Goal: Task Accomplishment & Management: Use online tool/utility

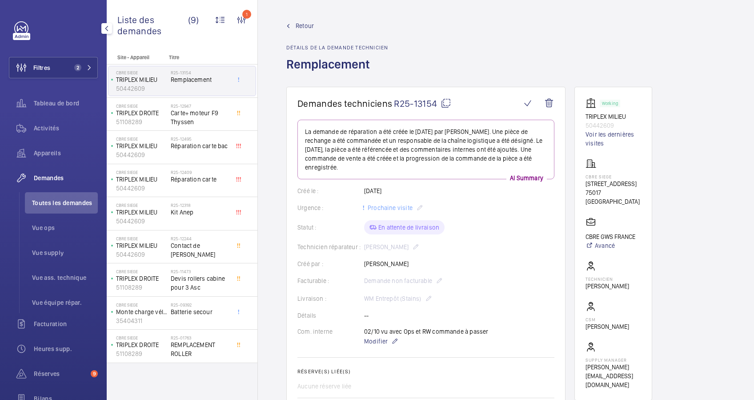
scroll to position [451, 0]
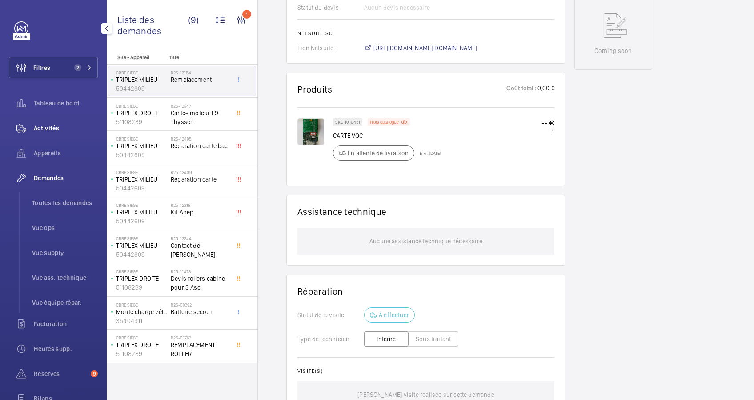
click at [40, 125] on span "Activités" at bounding box center [66, 128] width 64 height 9
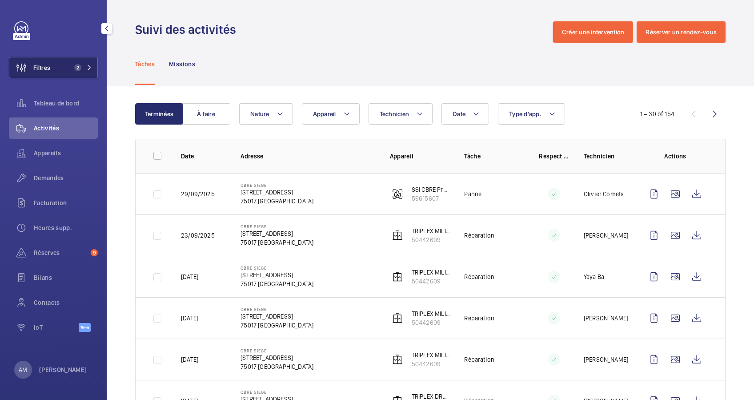
click at [94, 66] on button "Filtres 2" at bounding box center [53, 67] width 89 height 21
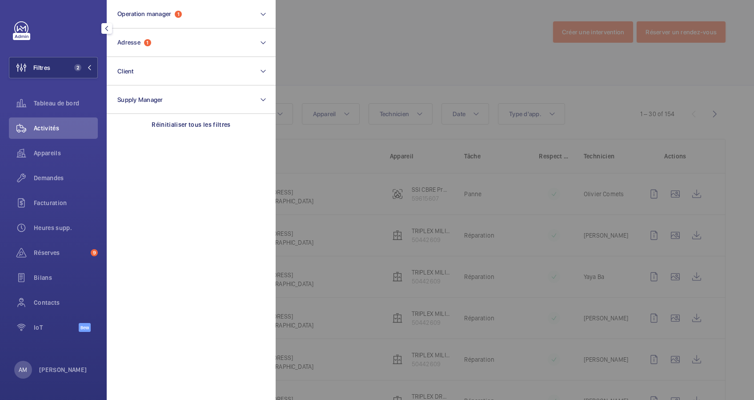
click at [377, 60] on div at bounding box center [653, 200] width 754 height 400
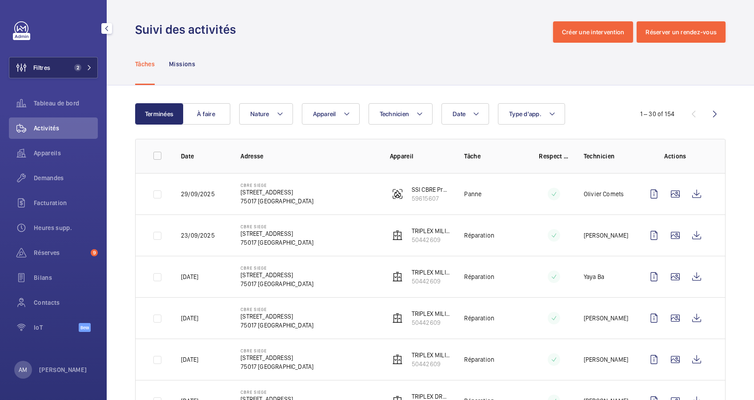
click at [82, 63] on button "Filtres 2" at bounding box center [53, 67] width 89 height 21
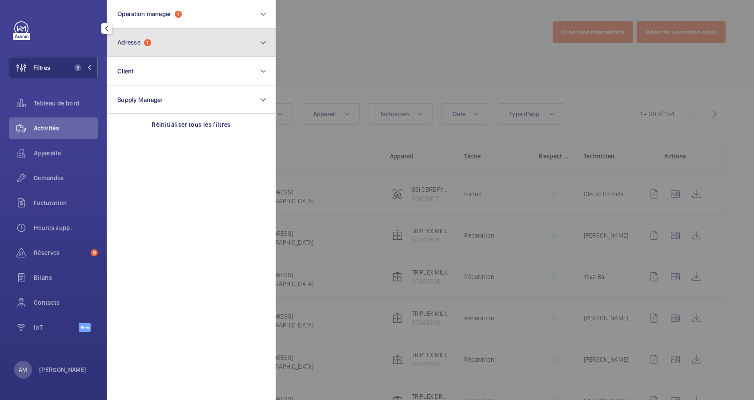
click at [181, 52] on button "Adresse 1" at bounding box center [191, 42] width 169 height 28
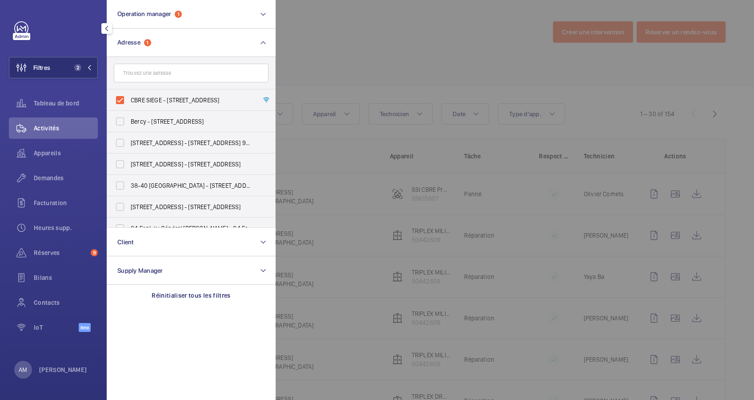
click at [476, 64] on div at bounding box center [653, 200] width 754 height 400
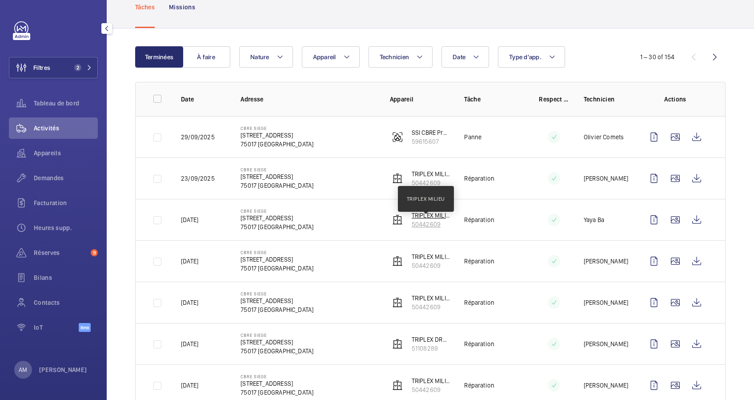
scroll to position [59, 0]
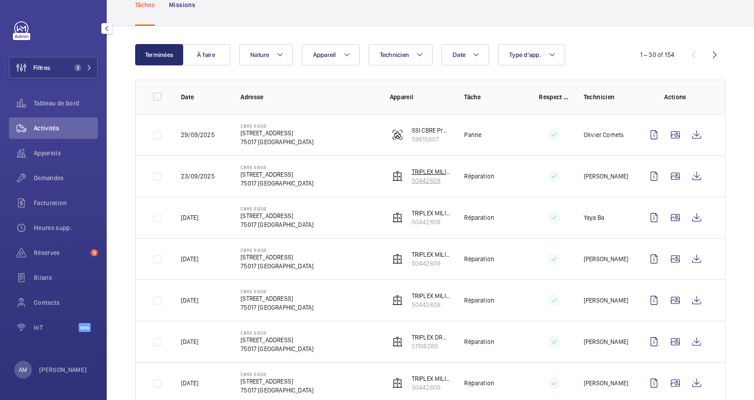
click at [427, 175] on p "TRIPLEX MILIEU" at bounding box center [431, 171] width 39 height 9
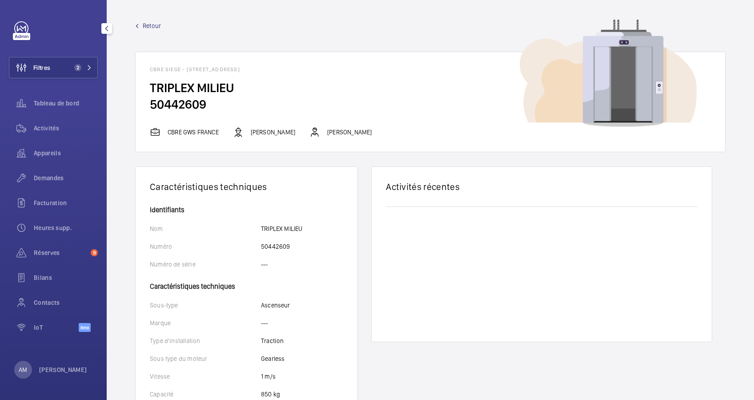
click at [141, 24] on link "Retour" at bounding box center [430, 25] width 591 height 9
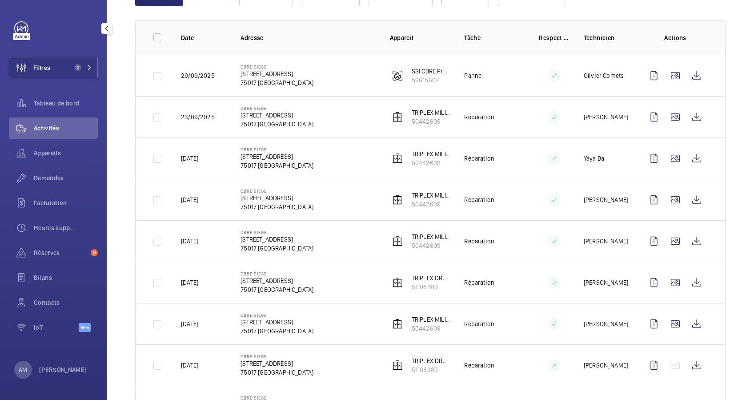
scroll to position [178, 0]
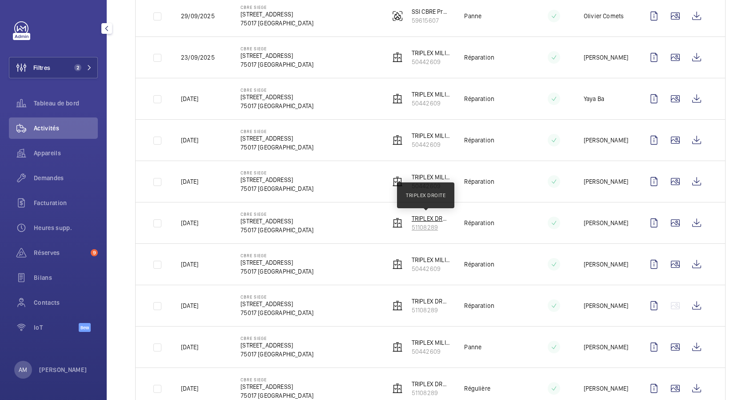
click at [420, 222] on p "TRIPLEX DROITE" at bounding box center [431, 218] width 39 height 9
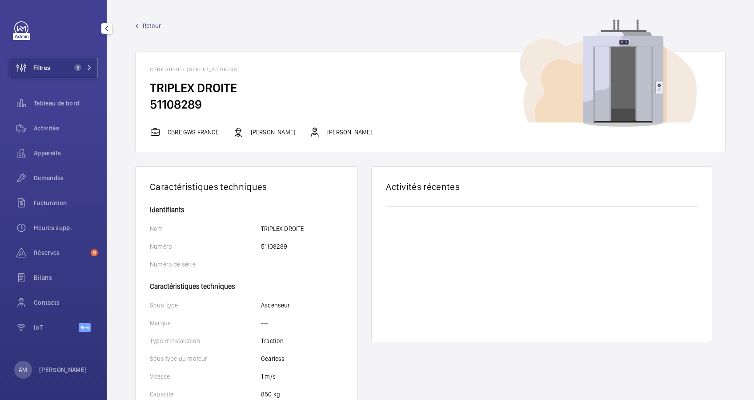
drag, startPoint x: 71, startPoint y: 71, endPoint x: 102, endPoint y: 60, distance: 32.9
click at [76, 69] on span "2" at bounding box center [76, 67] width 11 height 7
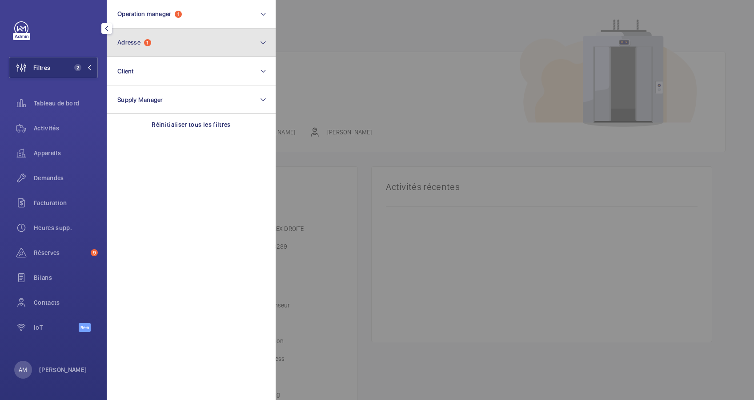
click at [161, 34] on button "Adresse 1" at bounding box center [191, 42] width 169 height 28
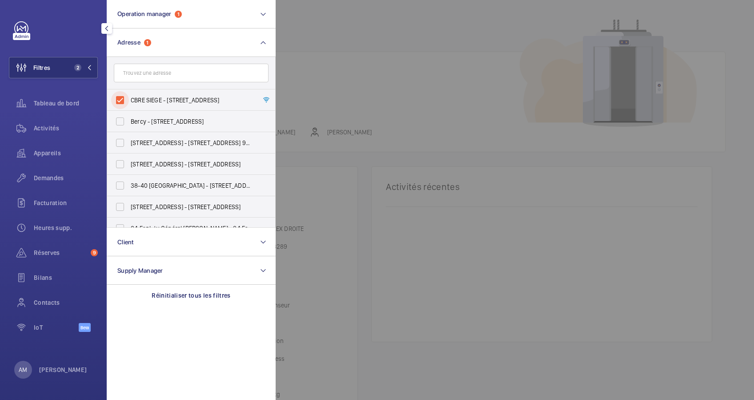
drag, startPoint x: 121, startPoint y: 97, endPoint x: 153, endPoint y: 76, distance: 38.6
click at [123, 96] on input "CBRE SIEGE - [STREET_ADDRESS]" at bounding box center [120, 100] width 18 height 18
checkbox input "false"
click at [153, 76] on input "text" at bounding box center [191, 73] width 155 height 19
paste input "[STREET_ADDRESS]"
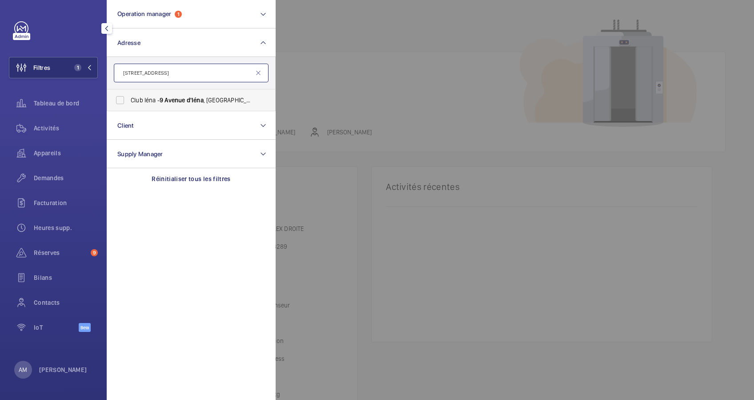
type input "[STREET_ADDRESS]"
click at [169, 95] on label "Club [GEOGRAPHIC_DATA][STREET_ADDRESS]" at bounding box center [184, 99] width 155 height 21
click at [129, 95] on input "Club [GEOGRAPHIC_DATA][STREET_ADDRESS]" at bounding box center [120, 100] width 18 height 18
checkbox input "true"
click at [49, 128] on span "Activités" at bounding box center [66, 128] width 64 height 9
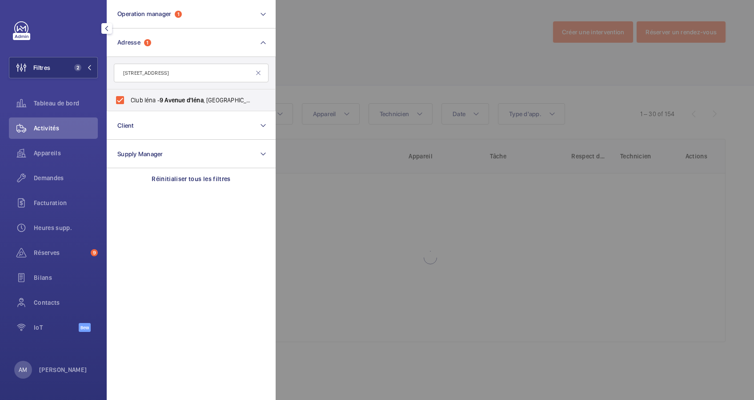
click at [320, 64] on div at bounding box center [653, 200] width 754 height 400
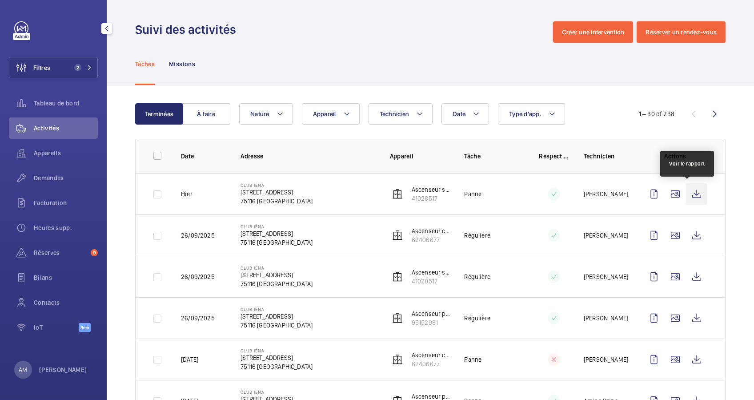
click at [686, 192] on wm-front-icon-button at bounding box center [696, 193] width 21 height 21
